Goal: Task Accomplishment & Management: Manage account settings

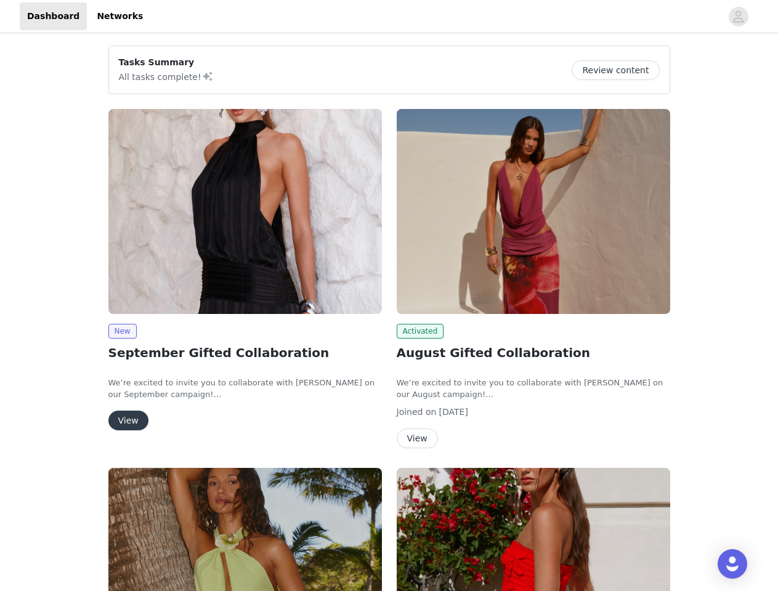
click at [389, 296] on div "Activated August Gifted Collaboration We’re excited to invite you to collaborat…" at bounding box center [533, 281] width 288 height 359
click at [389, 17] on div at bounding box center [435, 16] width 571 height 28
click at [739, 17] on icon "avatar" at bounding box center [738, 17] width 12 height 20
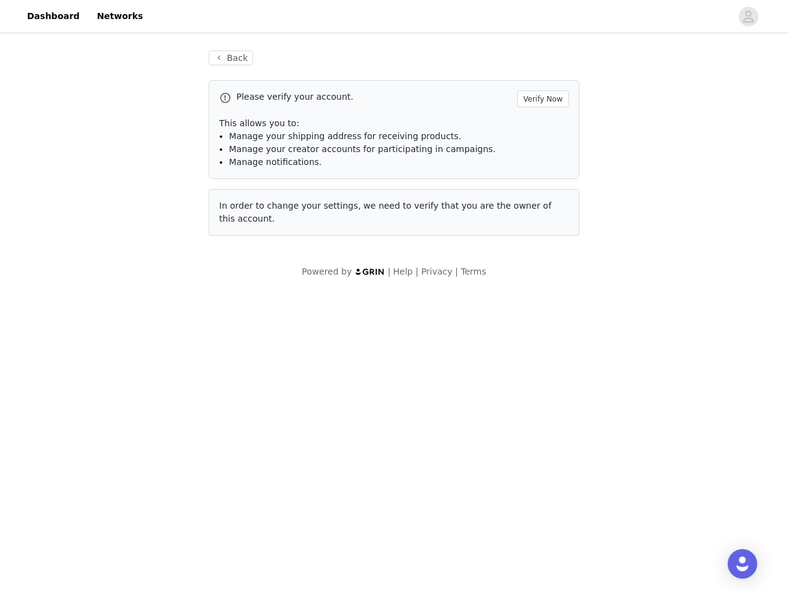
click at [245, 211] on span "In order to change your settings, we need to verify that you are the owner of t…" at bounding box center [385, 212] width 333 height 23
click at [122, 331] on body "Dashboard Networks Back Please verify your account. Verify Now This allows you …" at bounding box center [394, 295] width 788 height 591
click at [128, 421] on body "Dashboard Networks Back Please verify your account. Verify Now This allows you …" at bounding box center [394, 295] width 788 height 591
click at [533, 211] on span "In order to change your settings, we need to verify that you are the owner of t…" at bounding box center [385, 212] width 333 height 23
click at [418, 331] on body "Dashboard Networks Back Please verify your account. Verify Now This allows you …" at bounding box center [394, 295] width 788 height 591
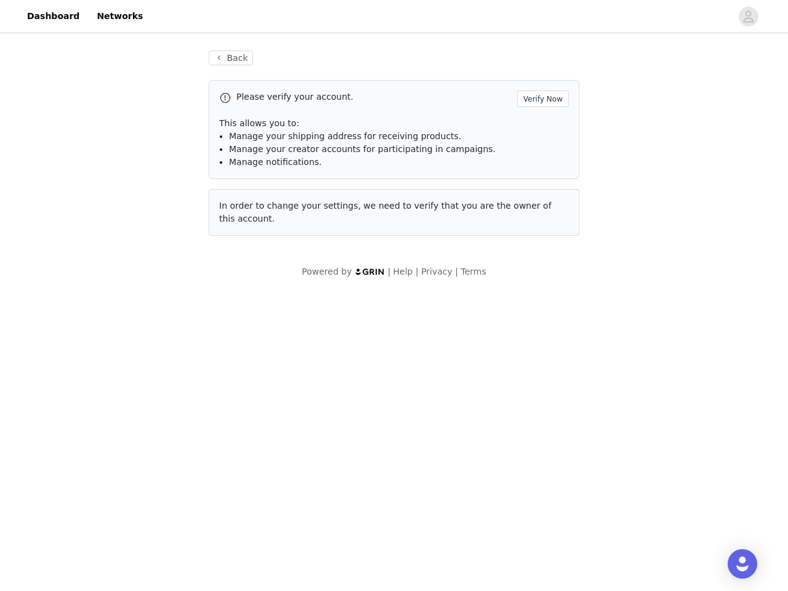
click at [416, 439] on body "Dashboard Networks Back Please verify your account. Verify Now This allows you …" at bounding box center [394, 295] width 788 height 591
